Goal: Find specific page/section: Find specific page/section

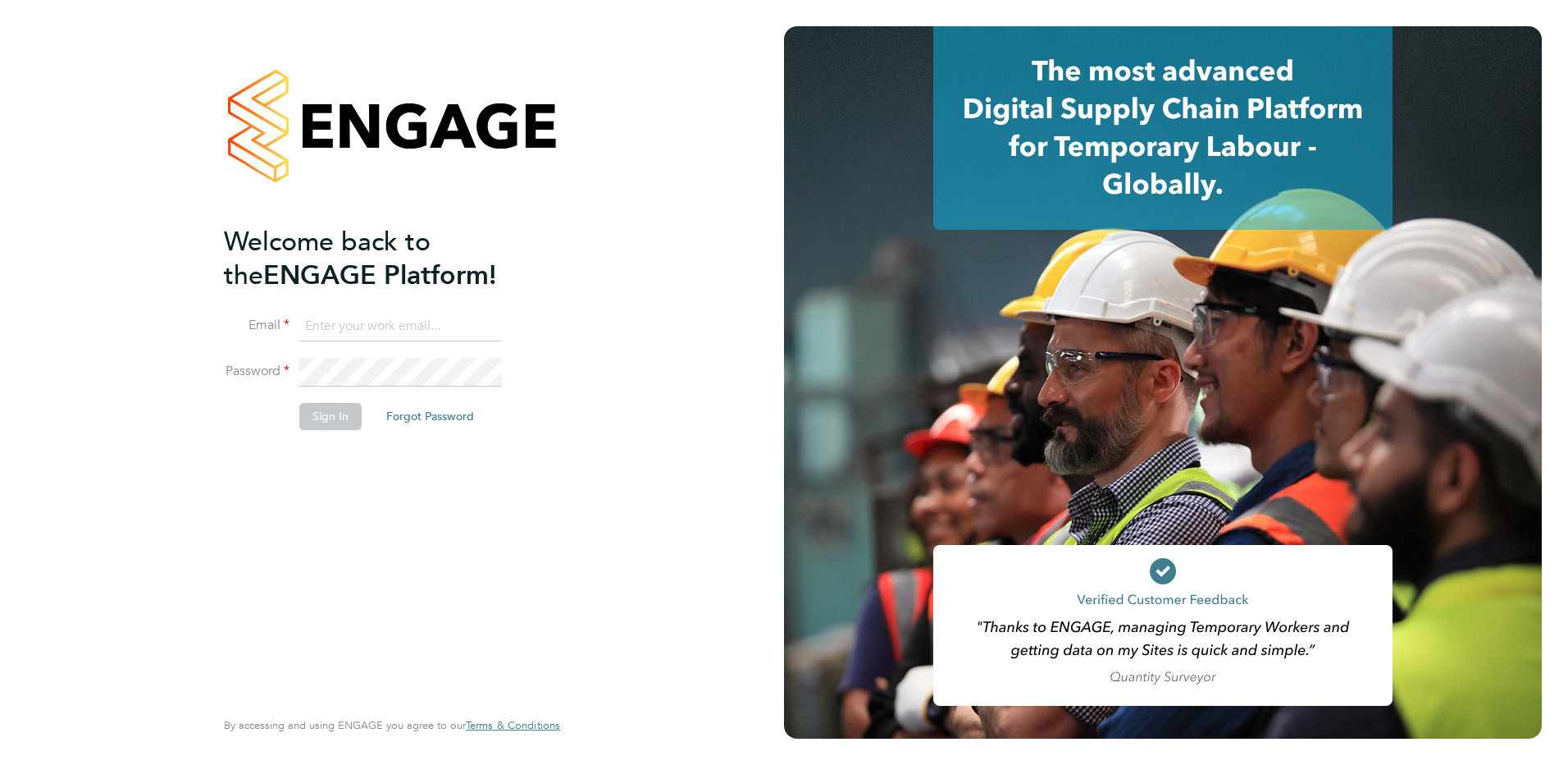
type input "kirsty.hanmore@ncclondon.ac.uk"
click at [347, 413] on button "Sign In" at bounding box center [330, 416] width 62 height 26
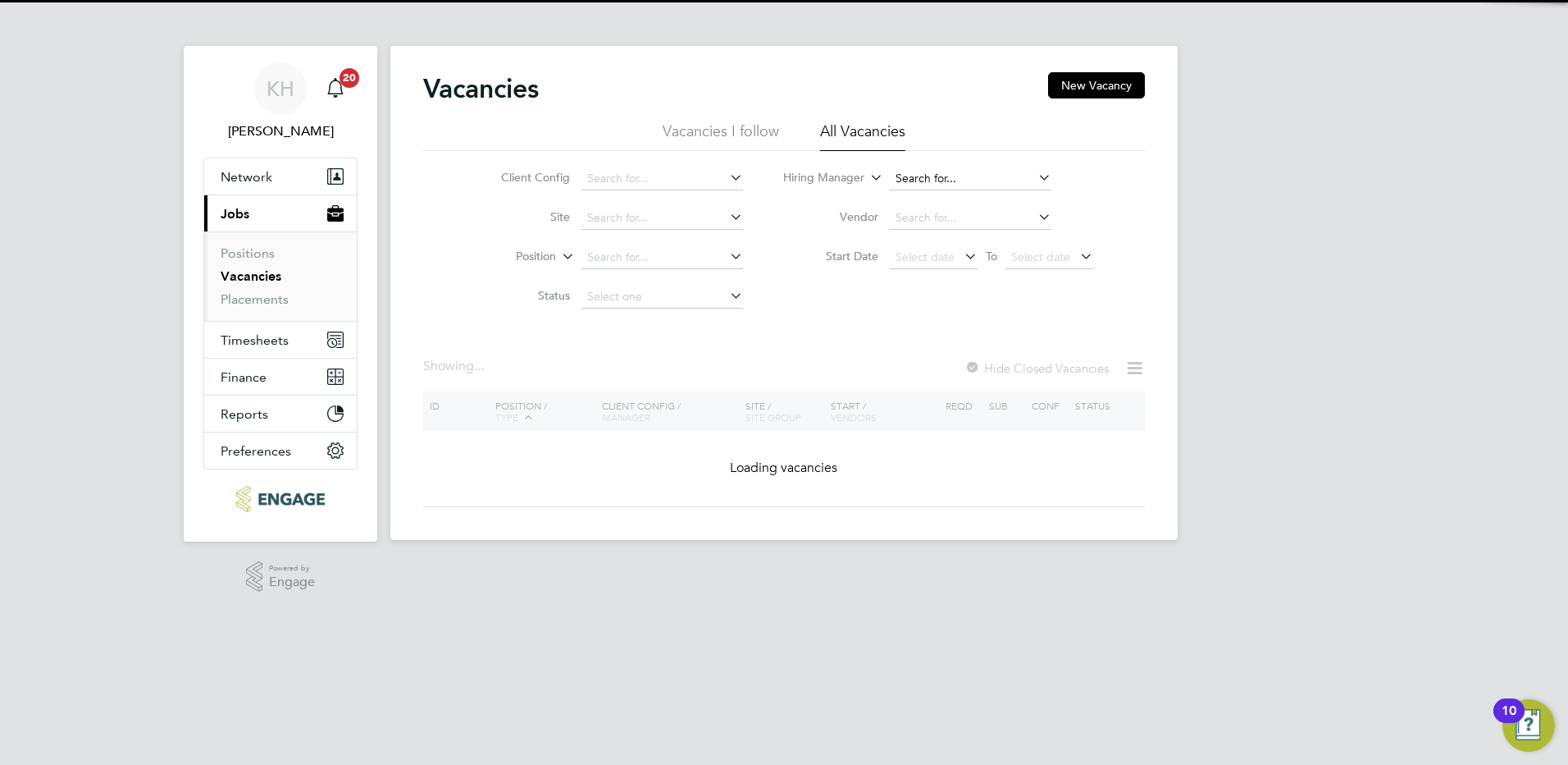
click at [945, 178] on input at bounding box center [971, 179] width 162 height 23
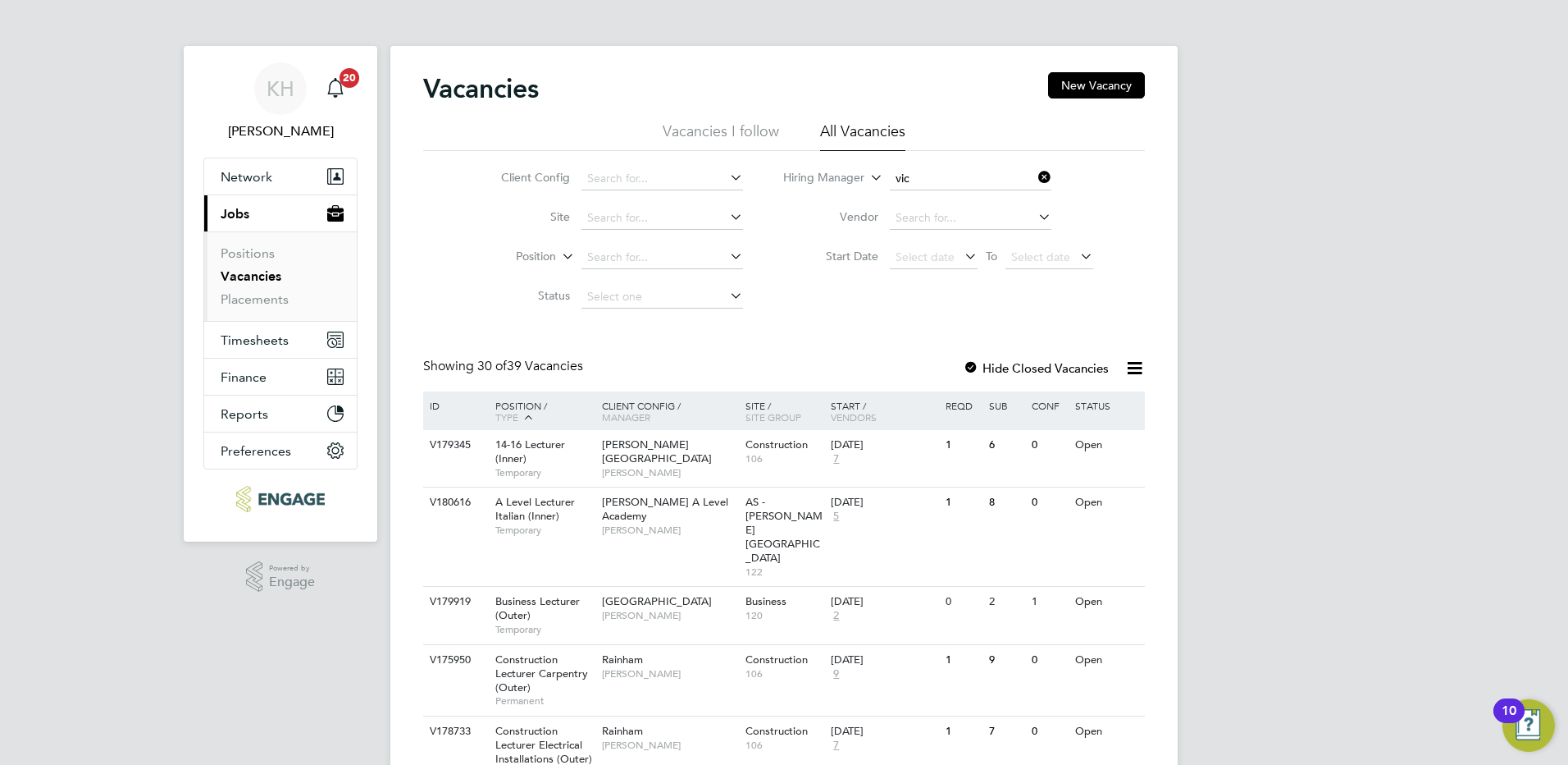
click at [977, 221] on li "[PERSON_NAME]" at bounding box center [970, 223] width 164 height 23
type input "[PERSON_NAME]"
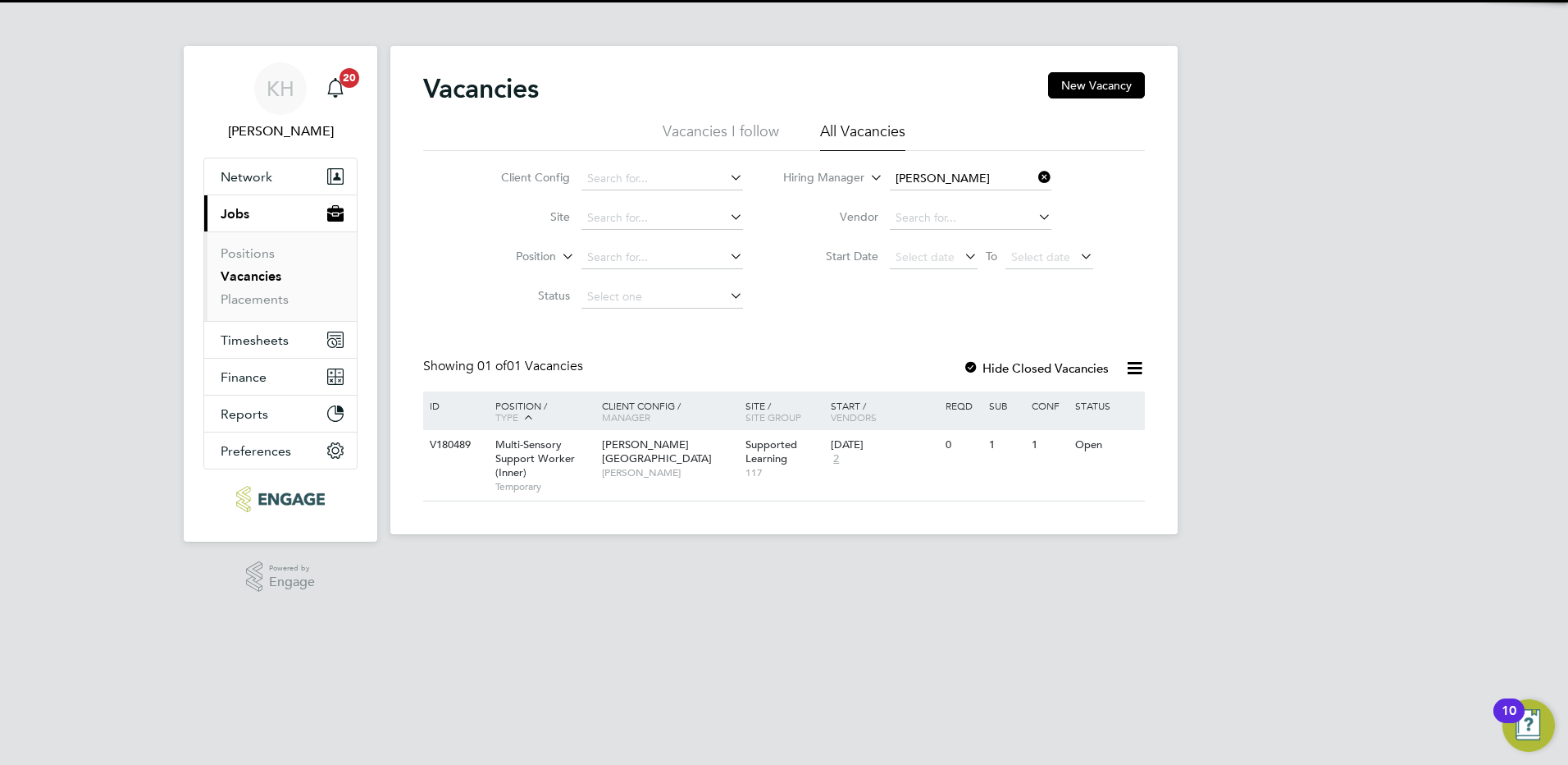
drag, startPoint x: 982, startPoint y: 366, endPoint x: 1002, endPoint y: 368, distance: 20.1
click at [981, 366] on label "Hide Closed Vacancies" at bounding box center [1036, 368] width 146 height 16
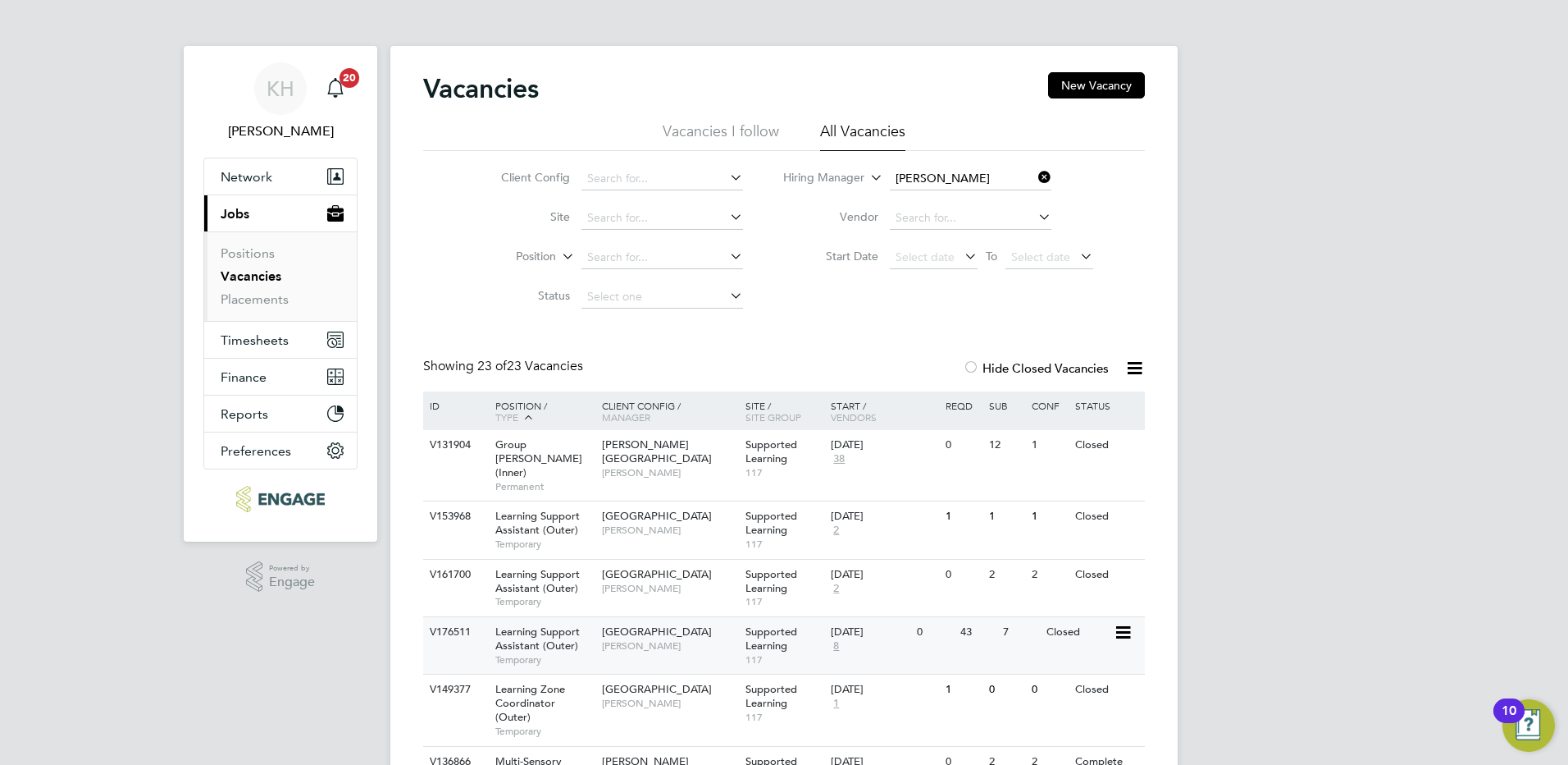
click at [741, 637] on div "Supported Learning 117" at bounding box center [784, 645] width 87 height 56
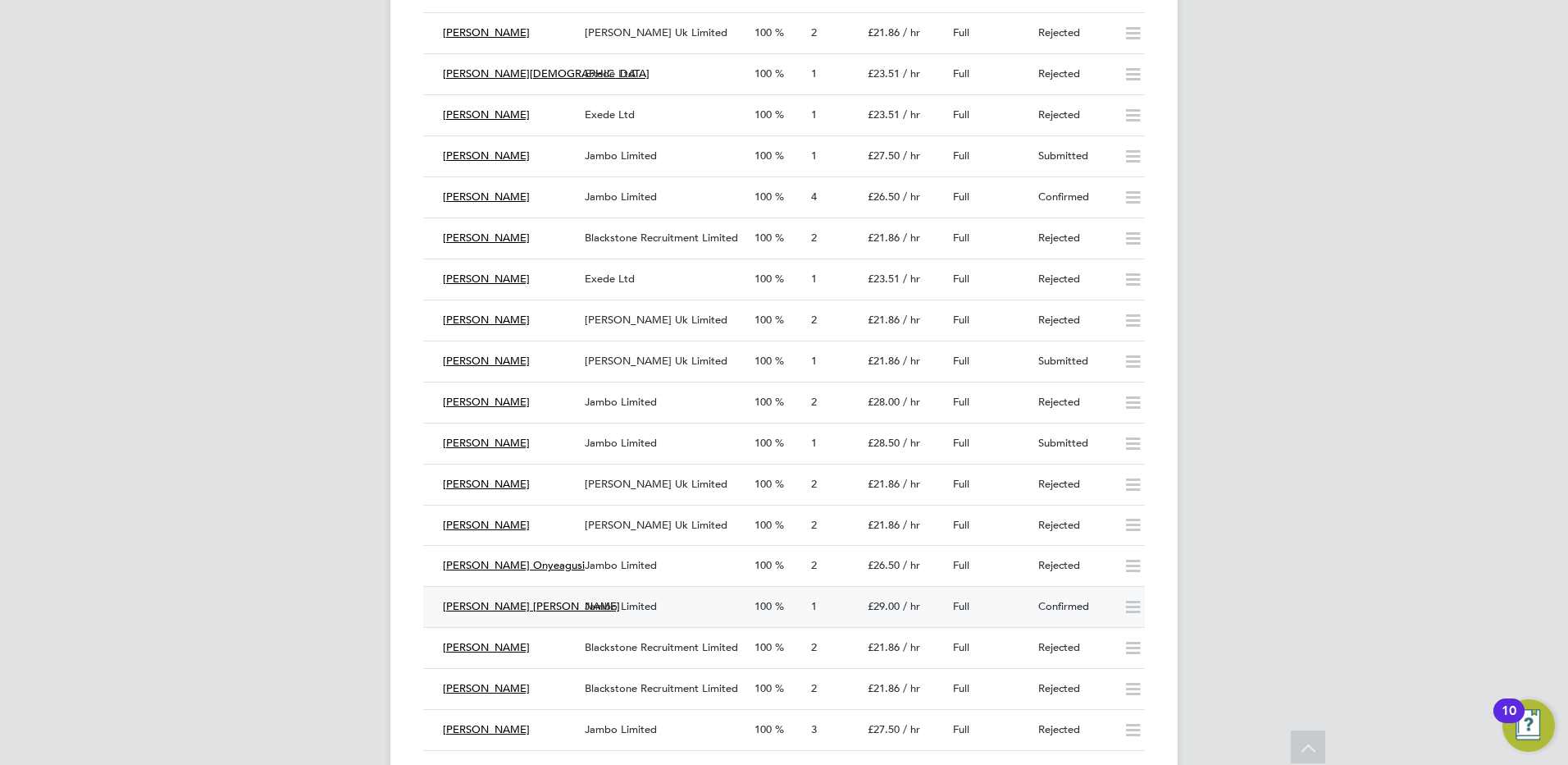
click at [606, 600] on span "Jambo Limited" at bounding box center [621, 606] width 72 height 14
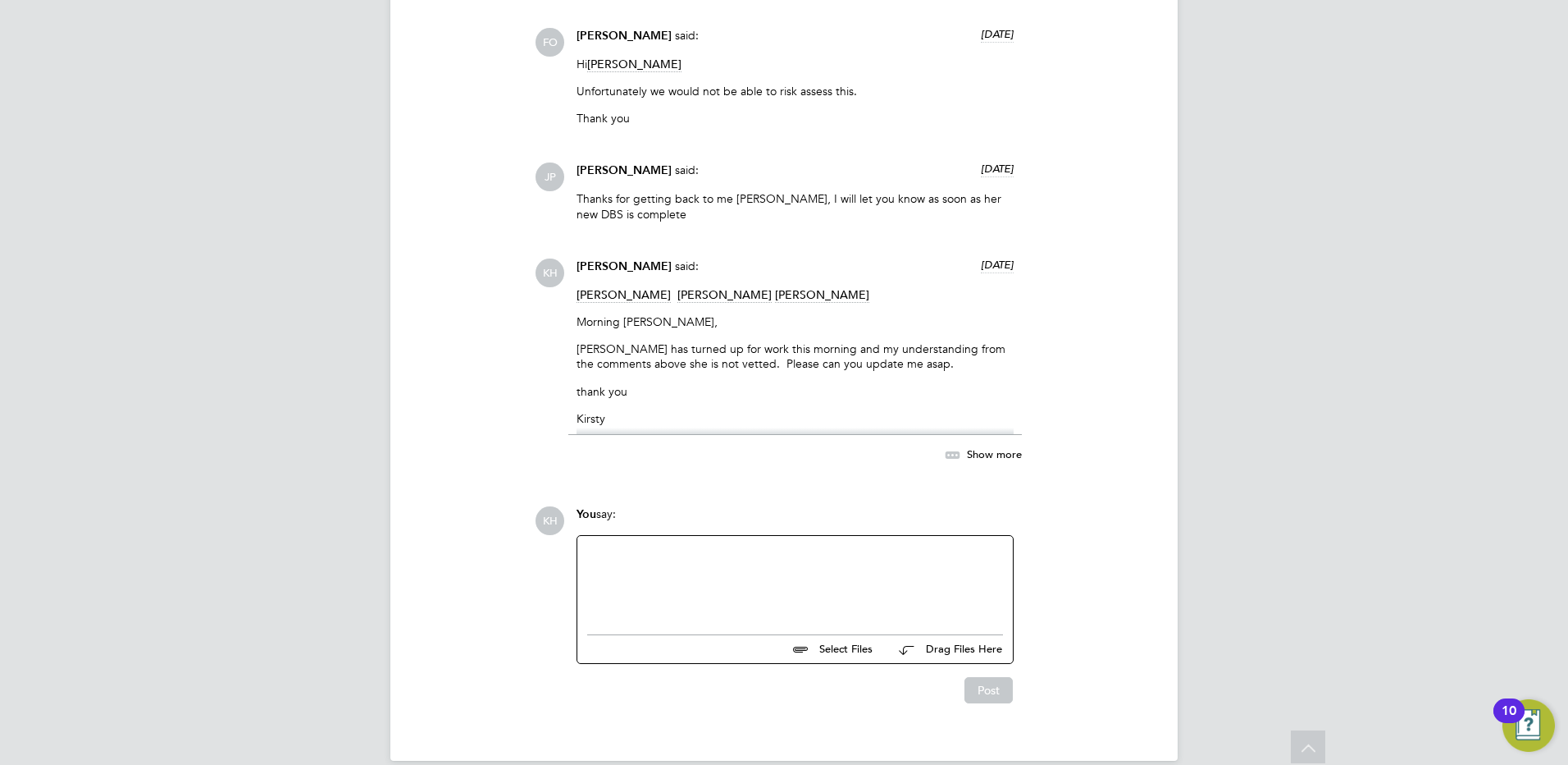
click at [1007, 445] on div "Show more" at bounding box center [965, 455] width 112 height 21
